Goal: Find contact information: Find contact information

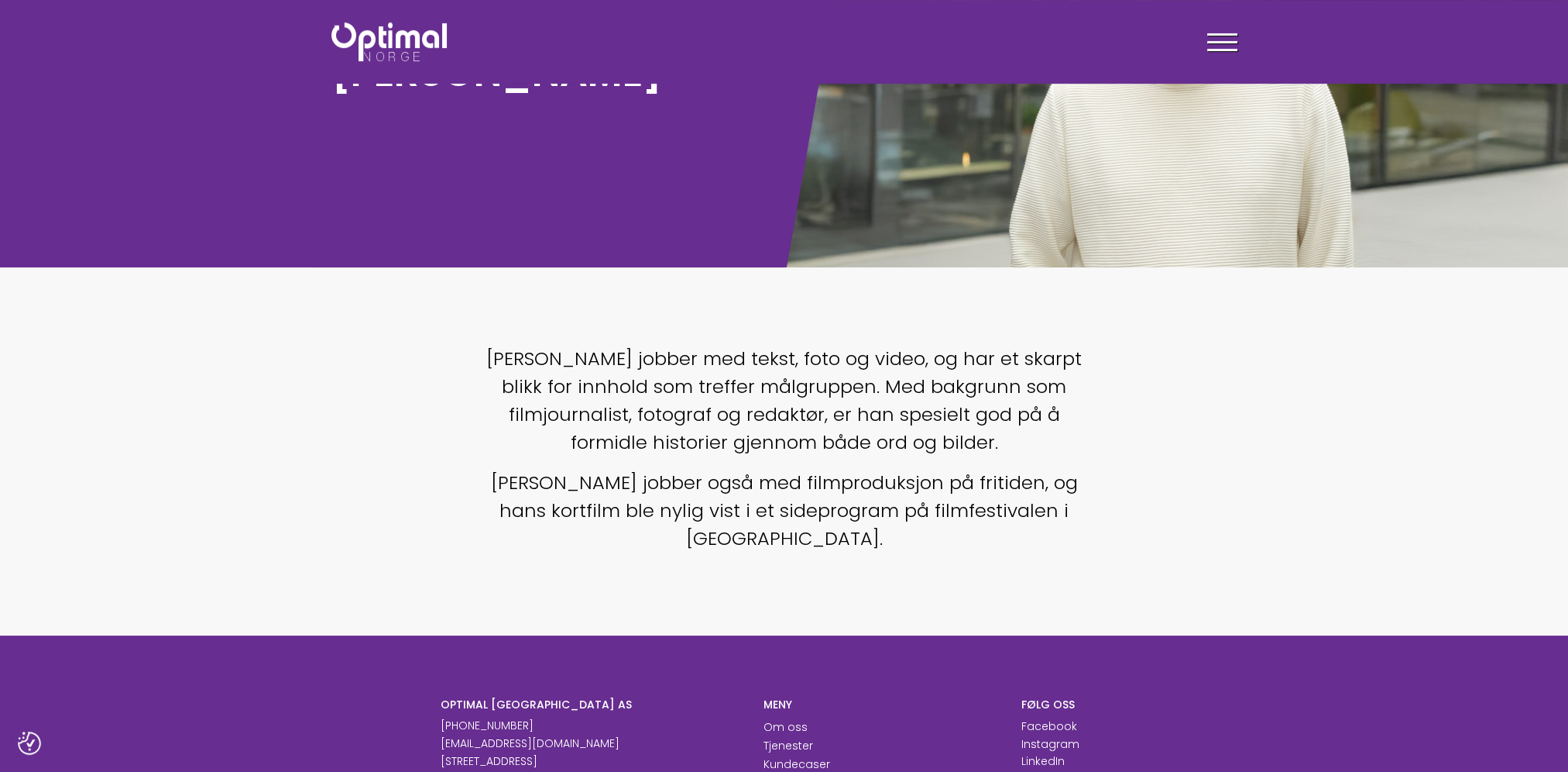
scroll to position [232, 0]
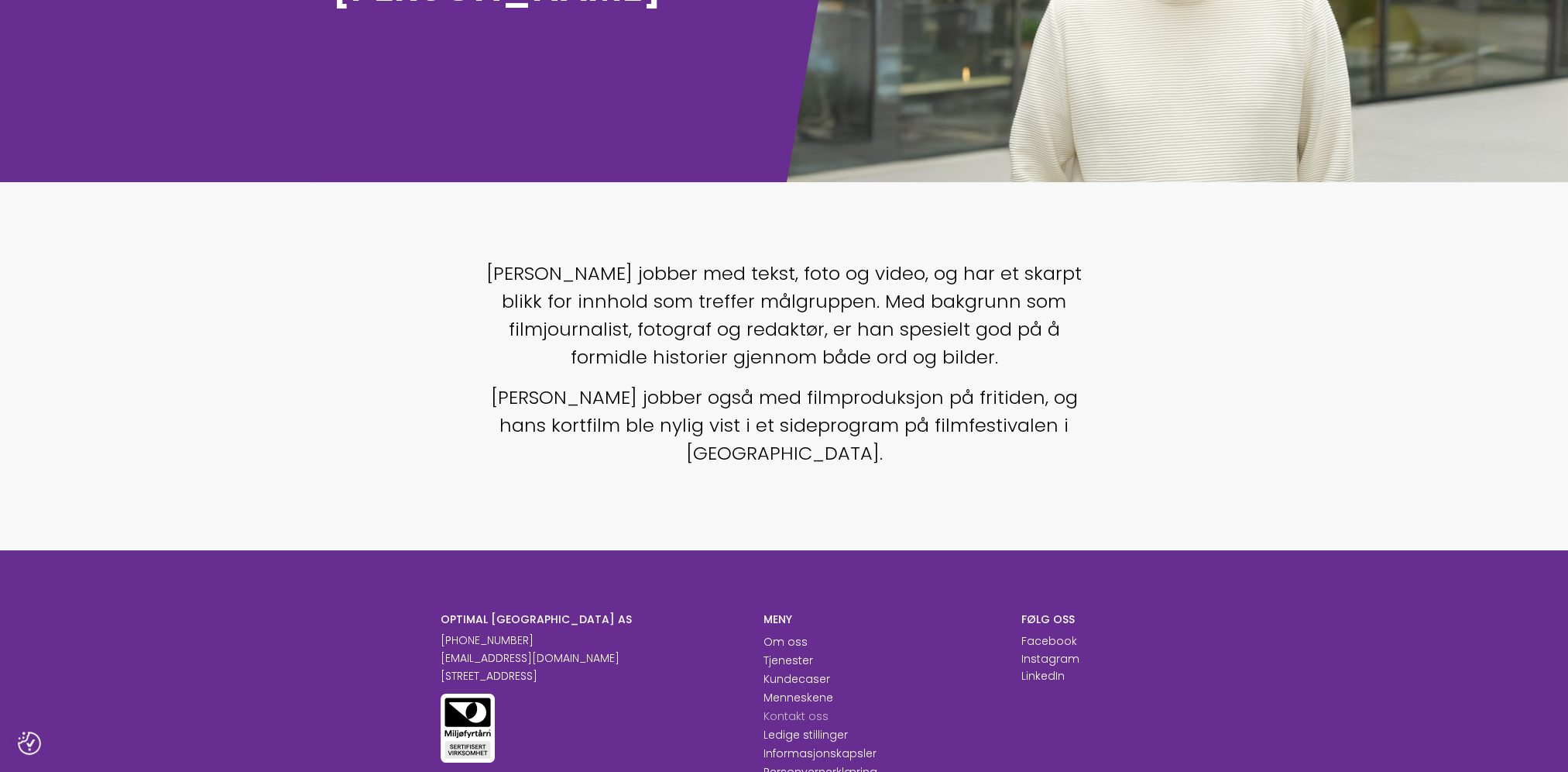
click at [791, 708] on link "Kontakt oss" at bounding box center [795, 716] width 65 height 15
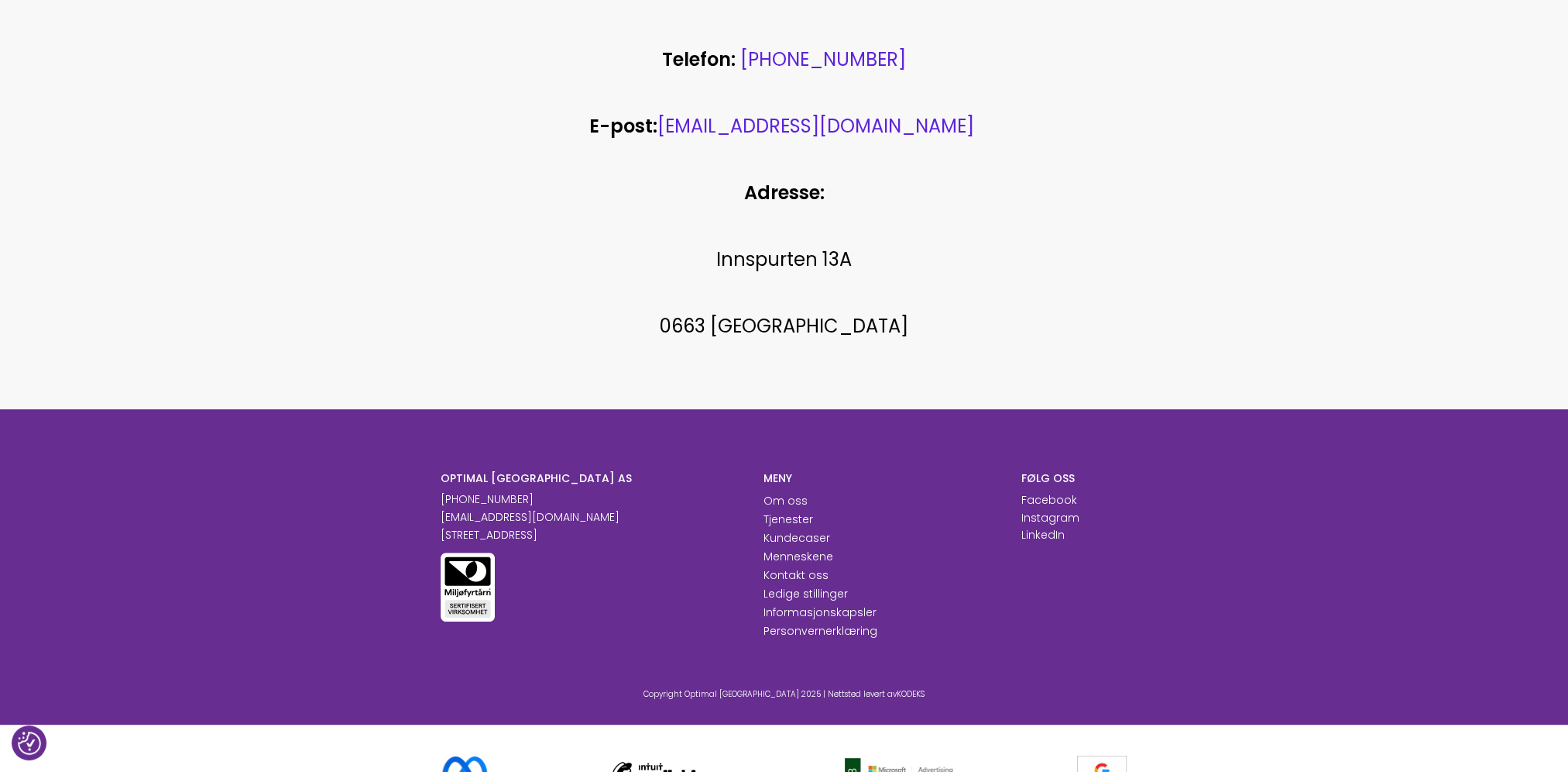
scroll to position [764, 0]
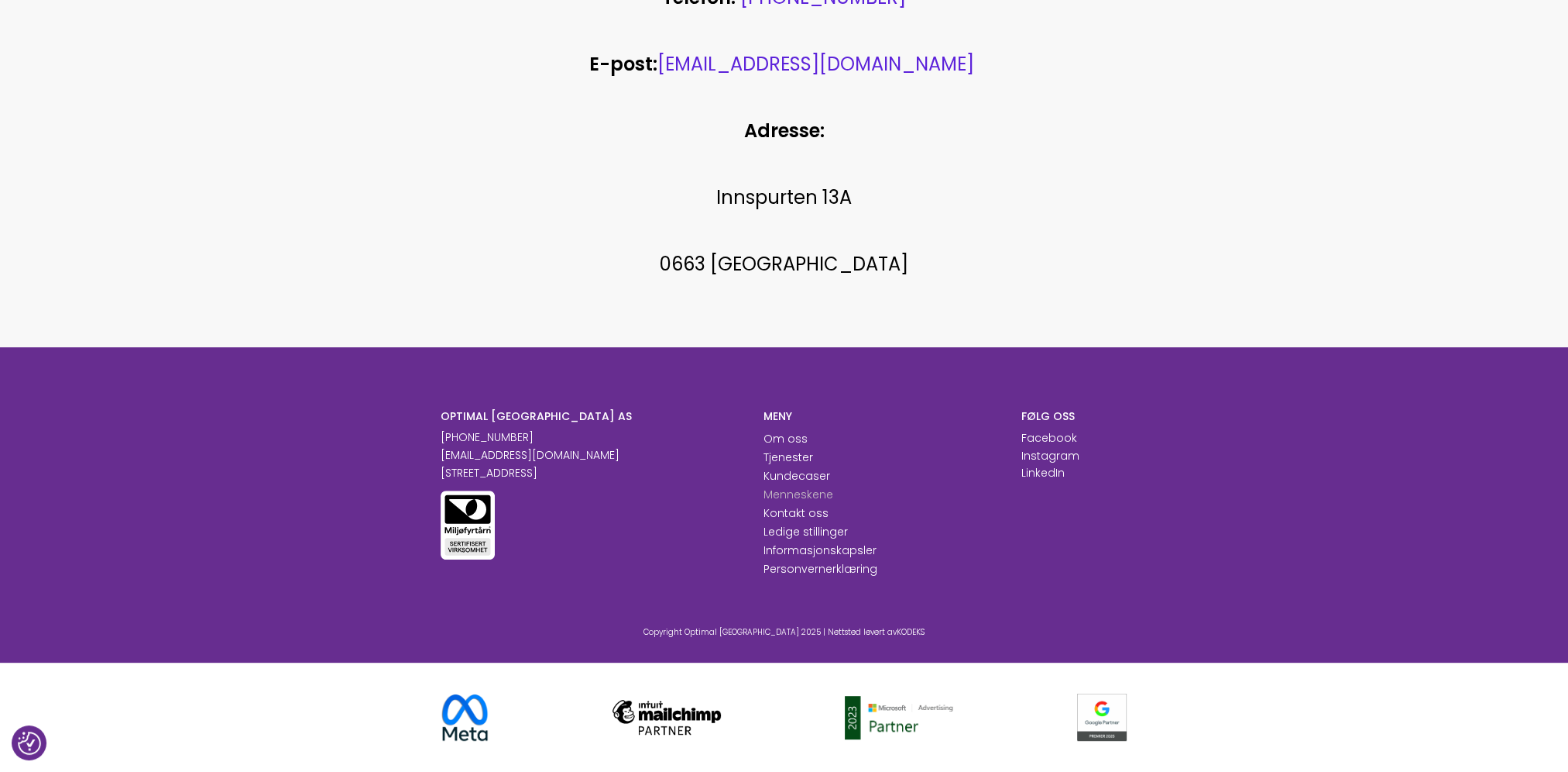
click at [785, 494] on link "Menneskene" at bounding box center [797, 494] width 69 height 15
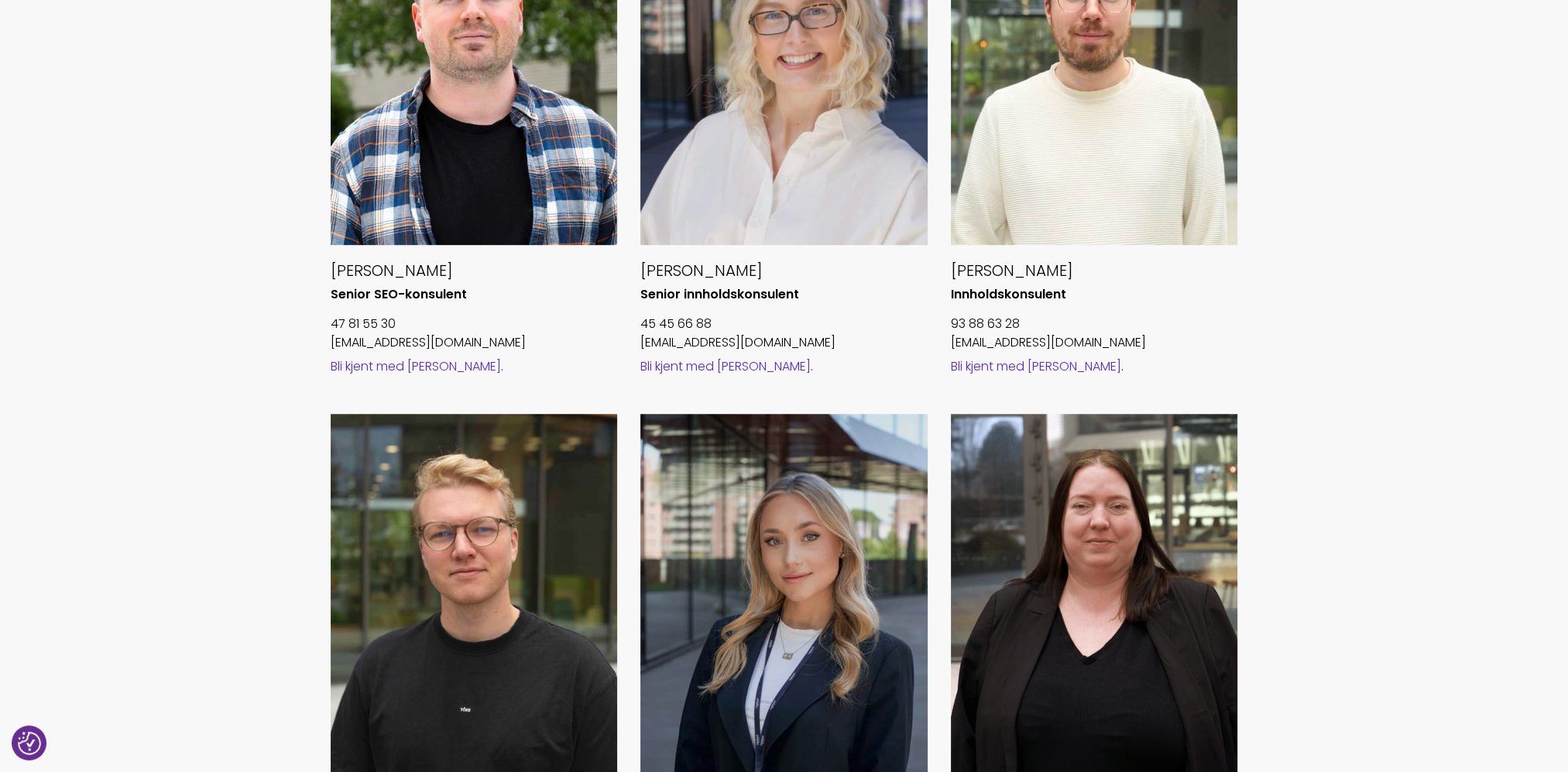
scroll to position [1317, 0]
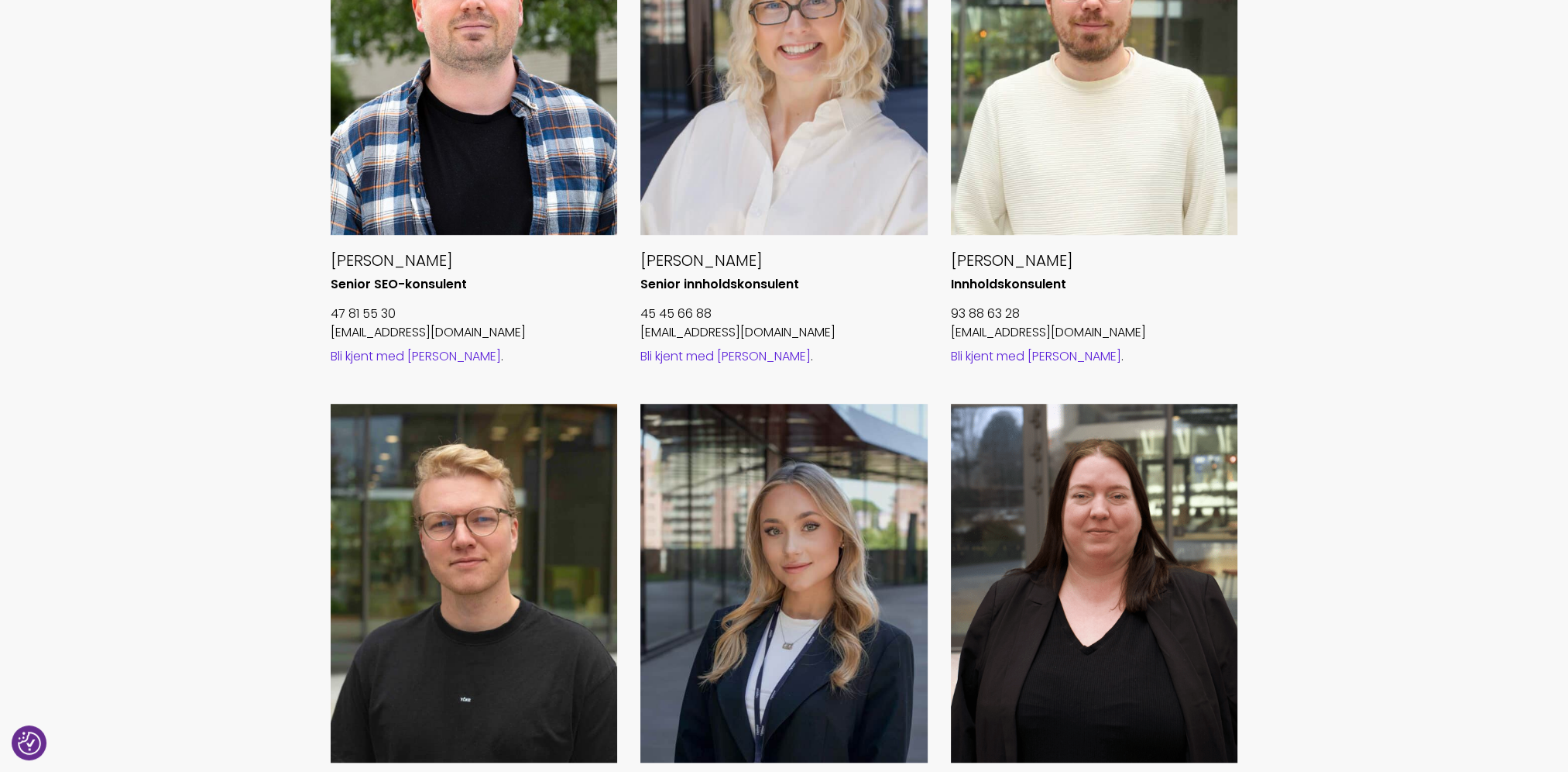
click at [1027, 361] on link "Bli kjent med Nicolai" at bounding box center [1035, 356] width 170 height 18
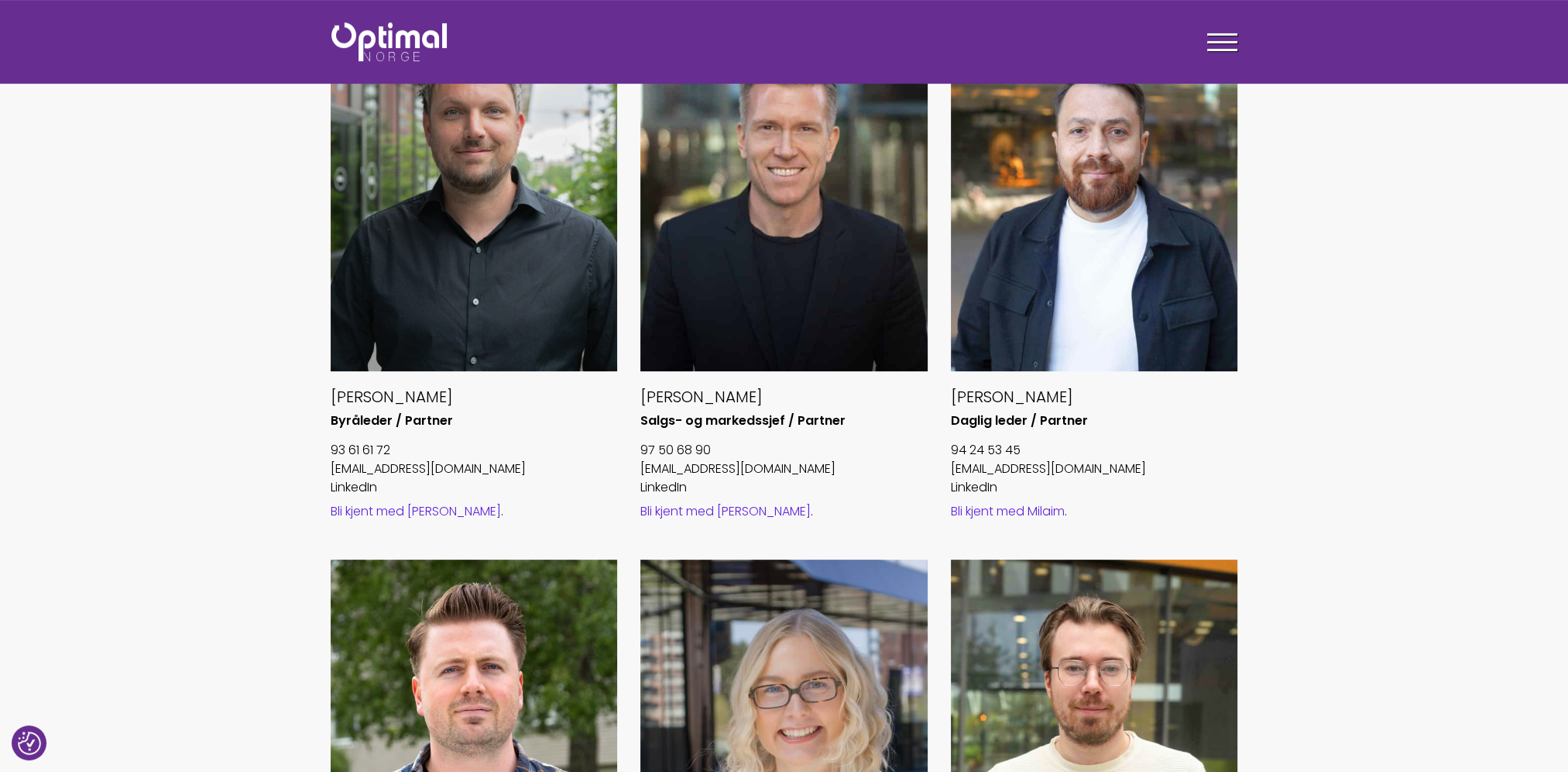
scroll to position [568, 0]
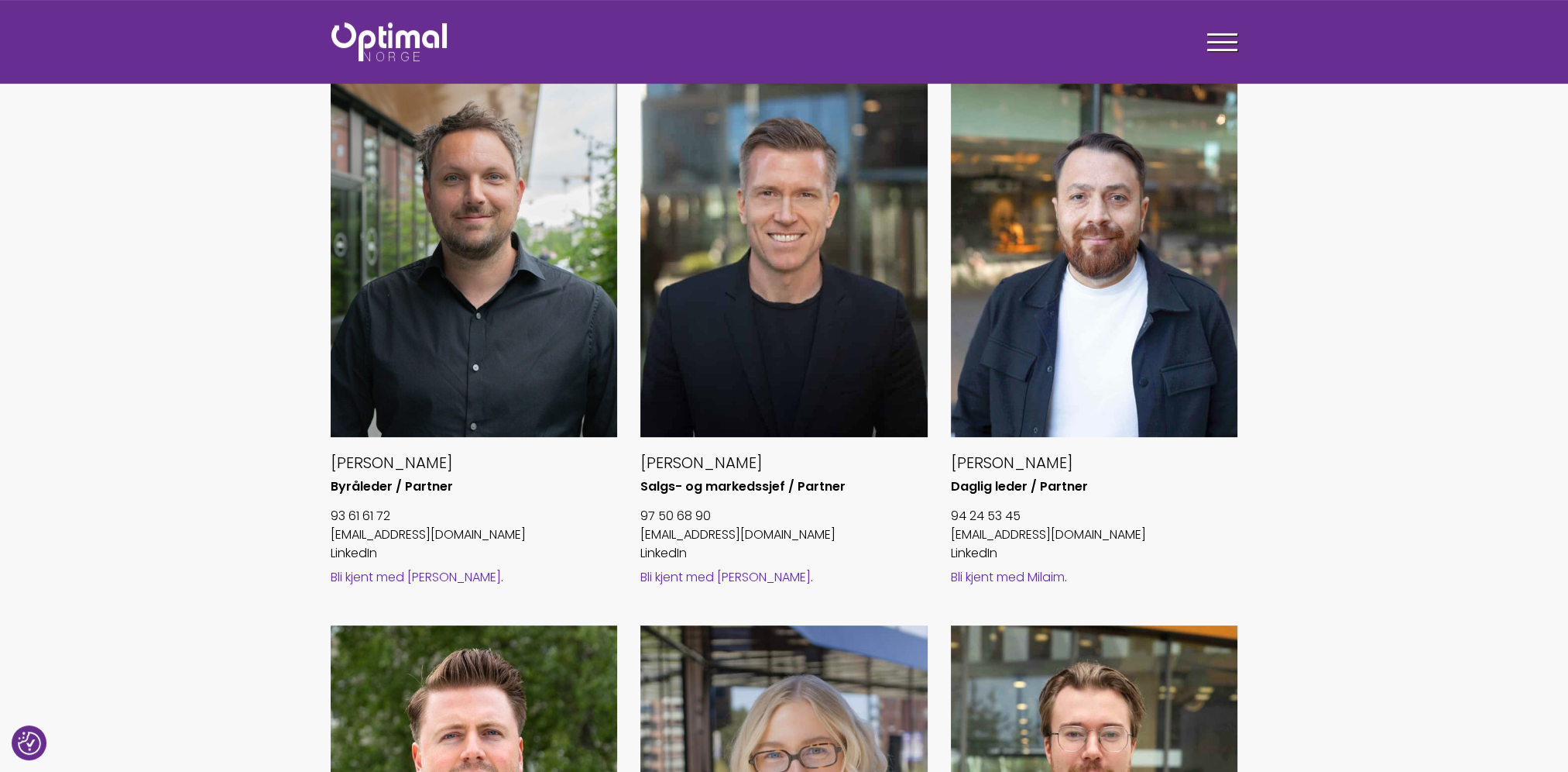
click at [709, 580] on link "Bli kjent med Øyvind" at bounding box center [725, 577] width 170 height 18
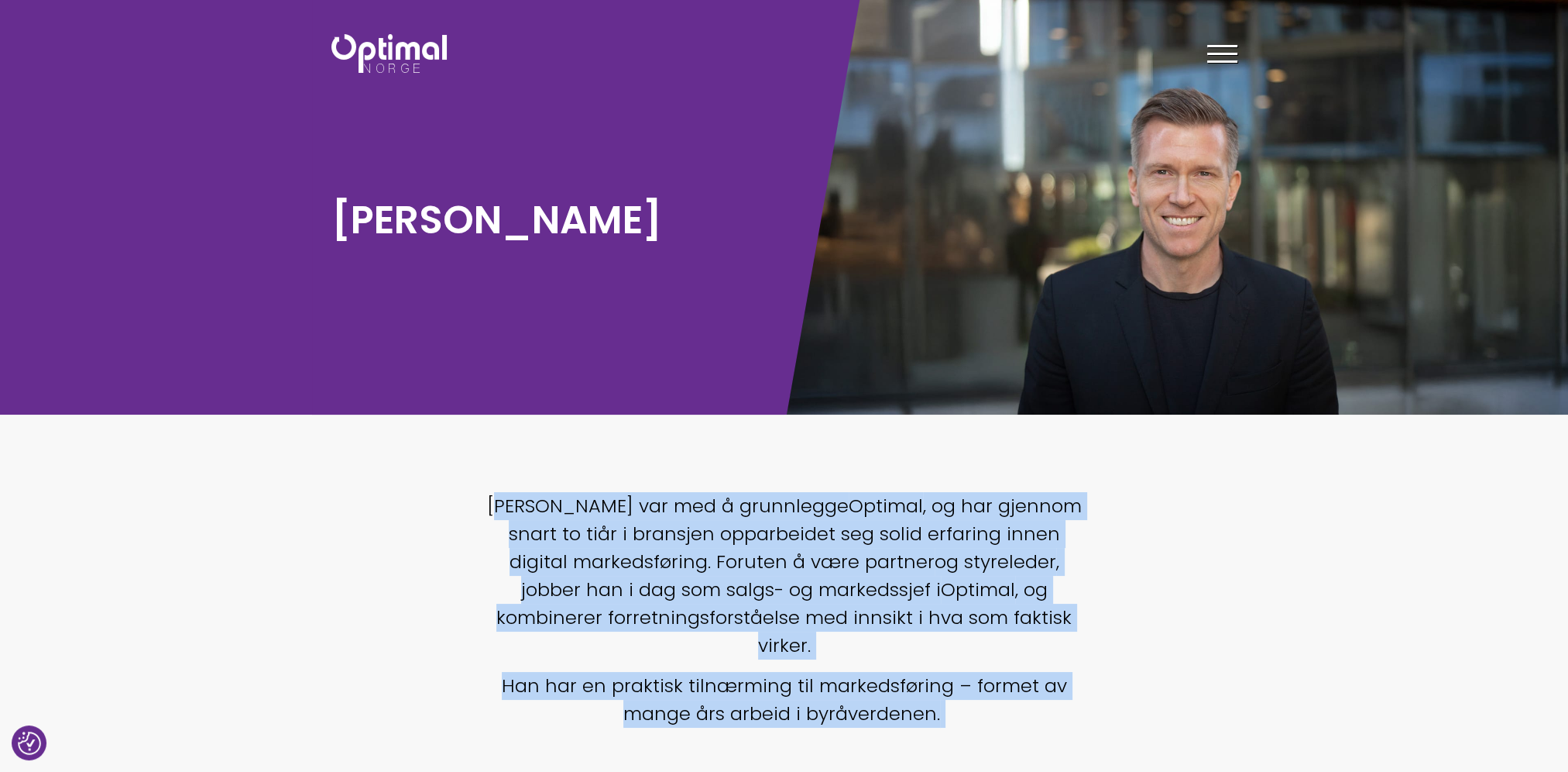
drag, startPoint x: 501, startPoint y: 510, endPoint x: 1029, endPoint y: 693, distance: 558.8
click at [1029, 693] on div "[PERSON_NAME] var med å grunnlegge Optimal , og har gjennom snart to tiår i bra…" at bounding box center [784, 630] width 612 height 276
